Goal: Information Seeking & Learning: Check status

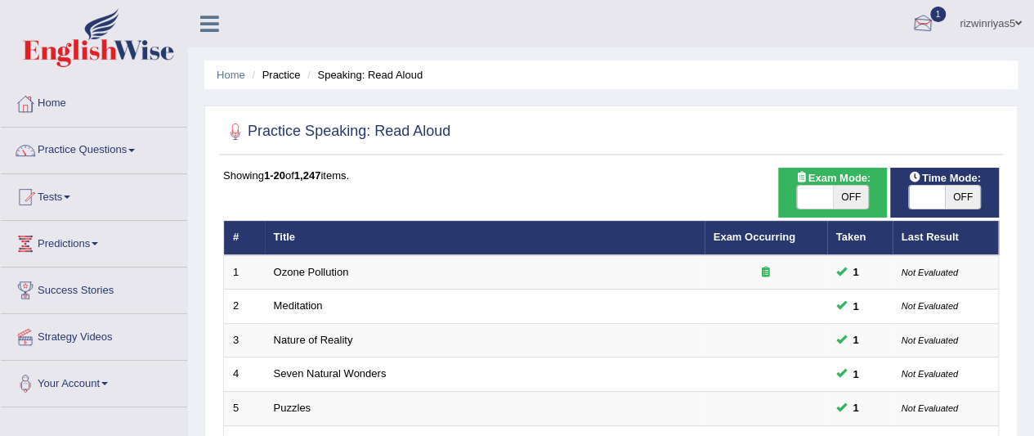
click at [928, 20] on div at bounding box center [922, 24] width 25 height 25
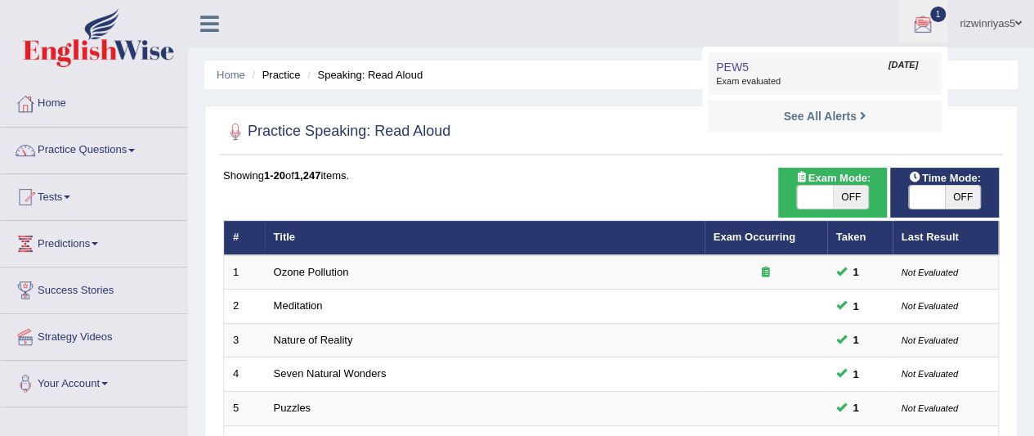
click at [850, 67] on link "PEW5 Oct 7, 2025 Exam evaluated" at bounding box center [825, 73] width 226 height 34
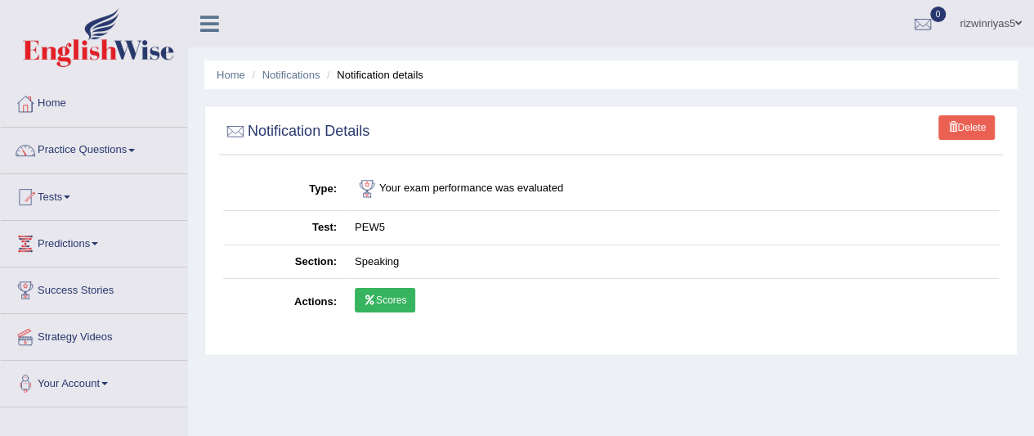
click at [408, 292] on link "Scores" at bounding box center [385, 300] width 60 height 25
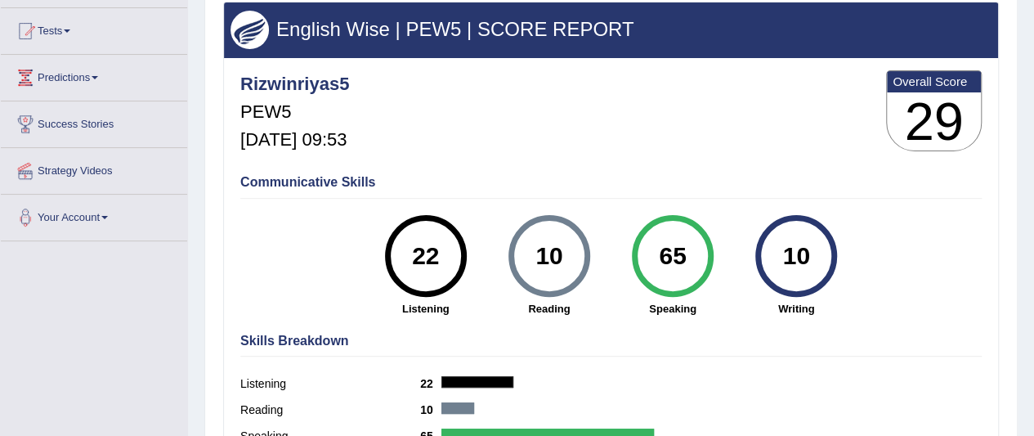
click at [1033, 115] on html "Toggle navigation Home Practice Questions Speaking Practice Read Aloud Repeat S…" at bounding box center [517, 52] width 1034 height 436
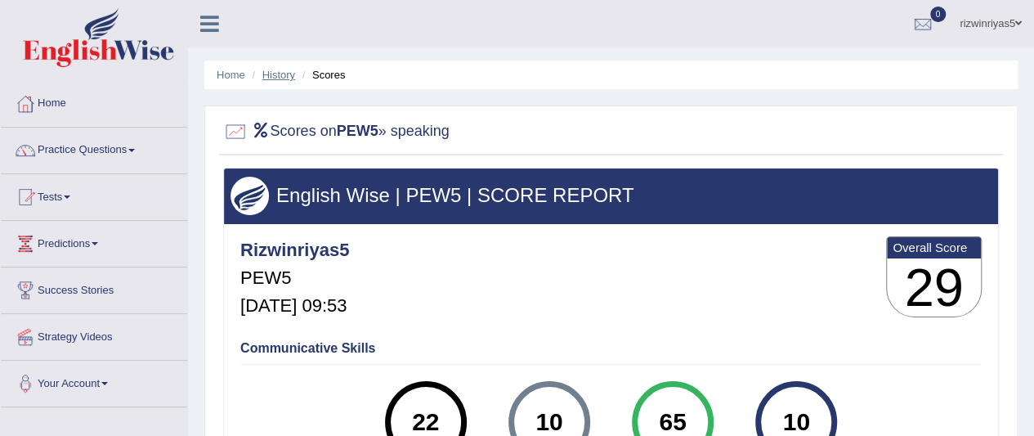
click at [275, 71] on link "History" at bounding box center [278, 75] width 33 height 12
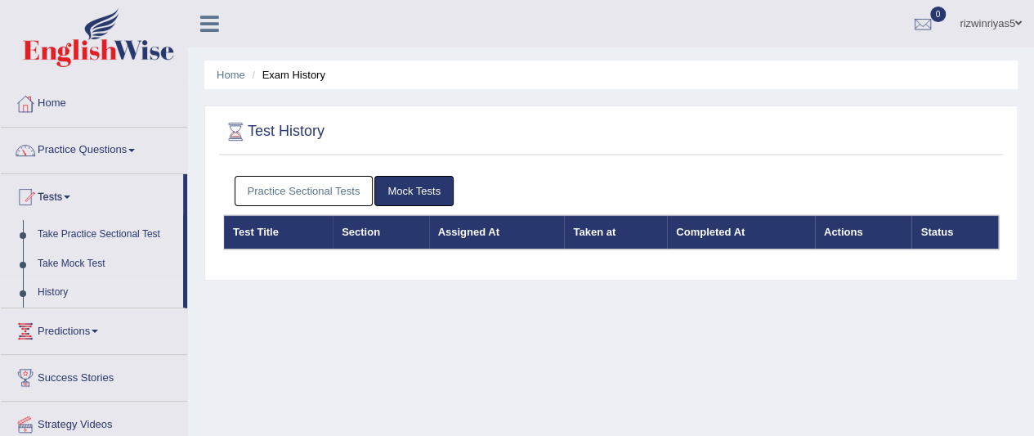
click at [230, 74] on link "Home" at bounding box center [231, 75] width 29 height 12
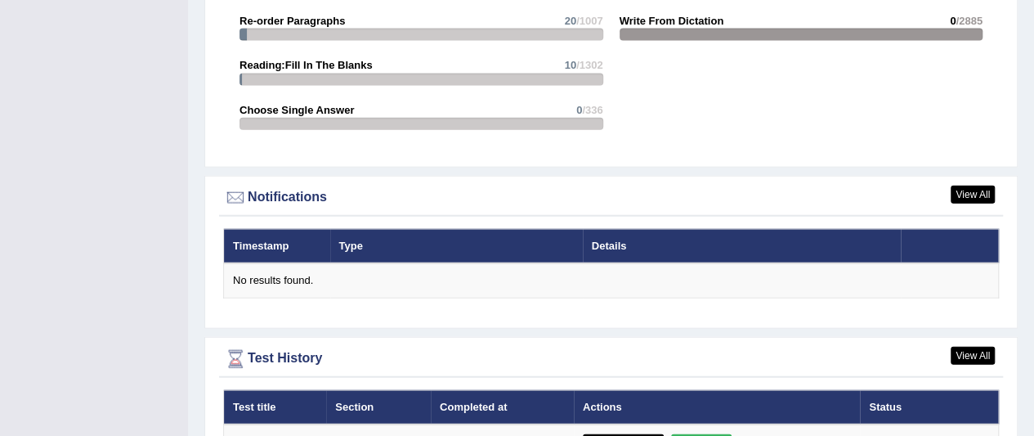
scroll to position [2018, 0]
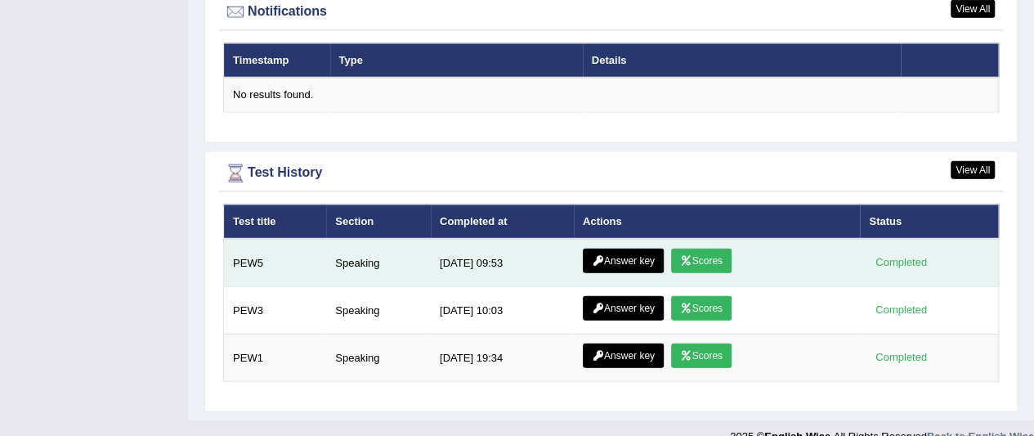
click at [601, 248] on link "Answer key" at bounding box center [623, 260] width 81 height 25
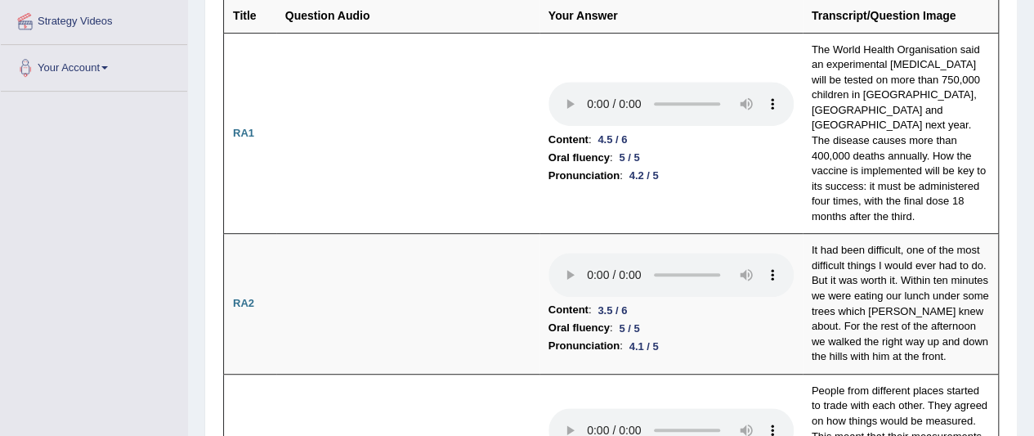
scroll to position [326, 0]
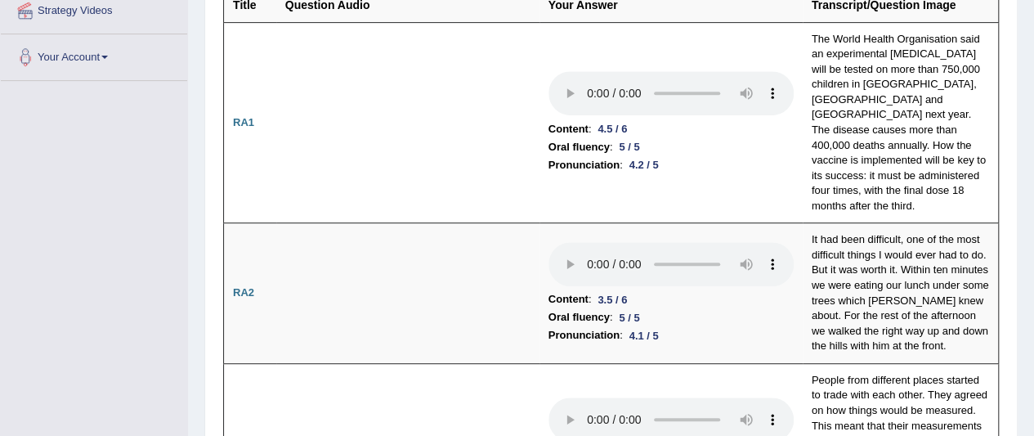
drag, startPoint x: 1045, startPoint y: 25, endPoint x: 1045, endPoint y: 42, distance: 16.3
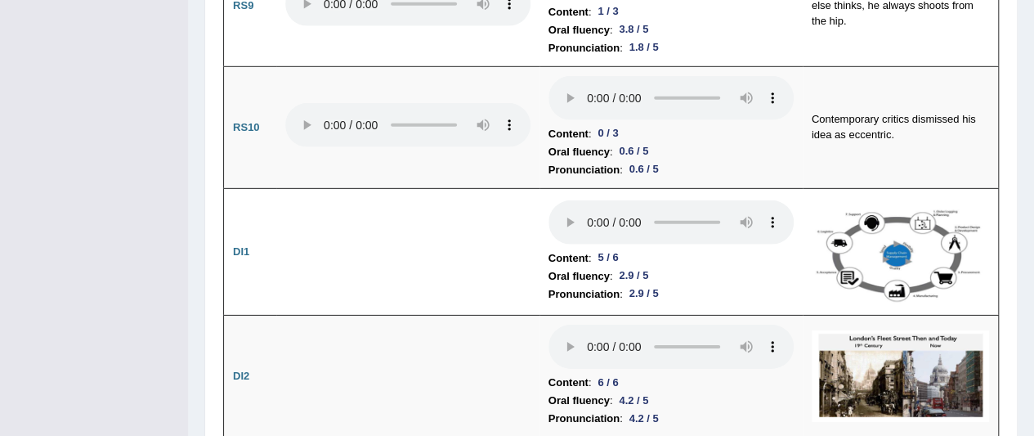
scroll to position [2437, 0]
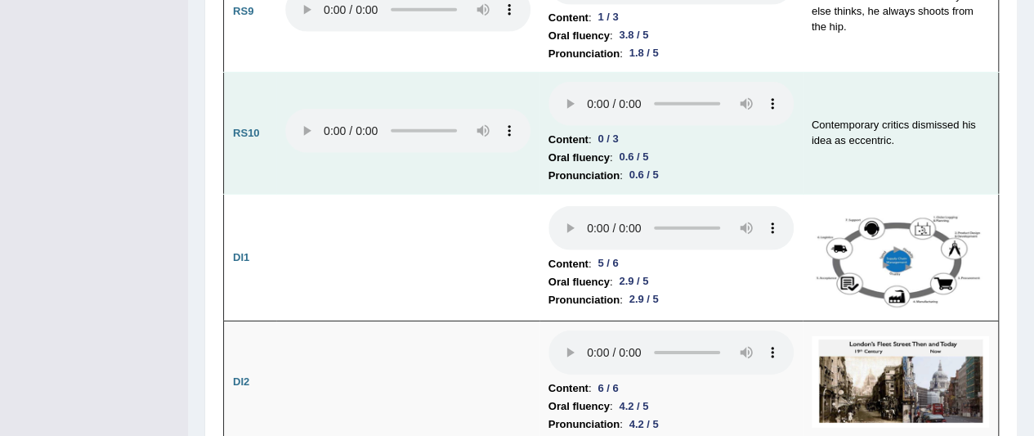
drag, startPoint x: 1044, startPoint y: 144, endPoint x: 710, endPoint y: 114, distance: 335.6
click at [710, 131] on li "Content : 0 / 3" at bounding box center [670, 140] width 245 height 18
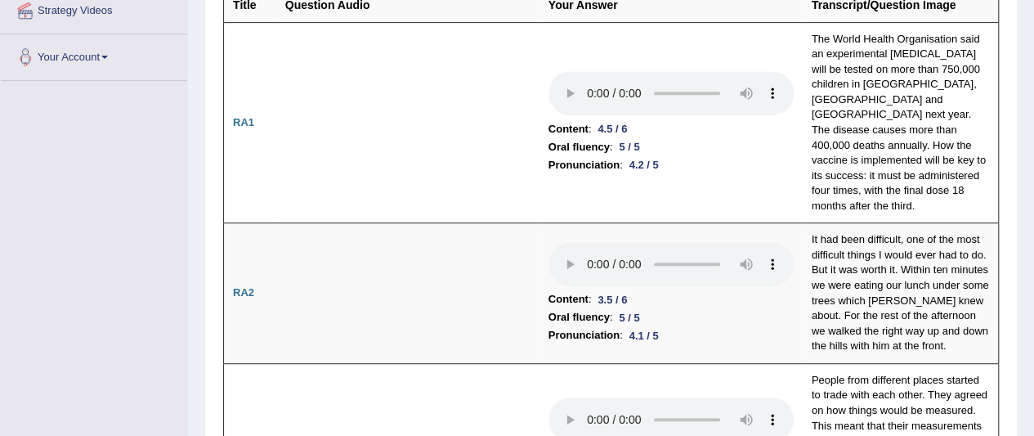
scroll to position [0, 0]
